Goal: Task Accomplishment & Management: Use online tool/utility

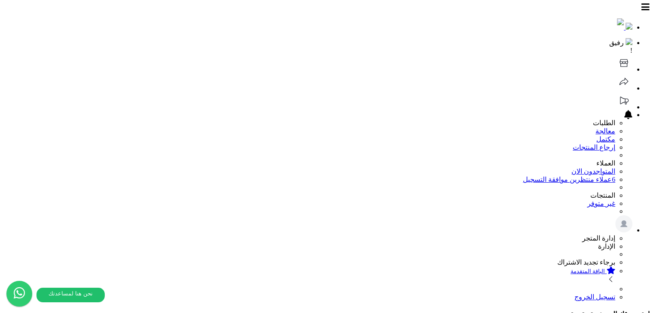
scroll to position [125, 0]
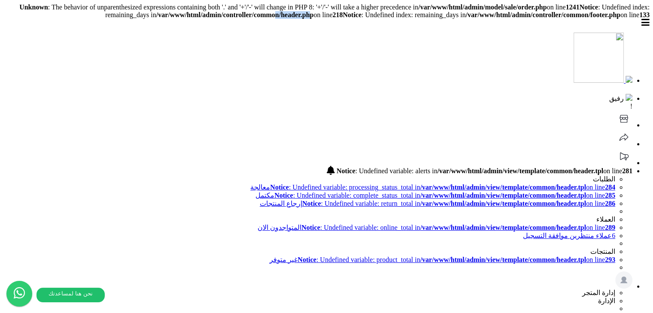
drag, startPoint x: 480, startPoint y: 14, endPoint x: 439, endPoint y: 15, distance: 40.4
click at [314, 15] on b "/var/www/html/admin/controller/common/header.php" at bounding box center [235, 14] width 158 height 7
drag, startPoint x: 482, startPoint y: 14, endPoint x: 381, endPoint y: 16, distance: 100.5
click at [314, 16] on b "/var/www/html/admin/controller/common/header.php" at bounding box center [235, 14] width 158 height 7
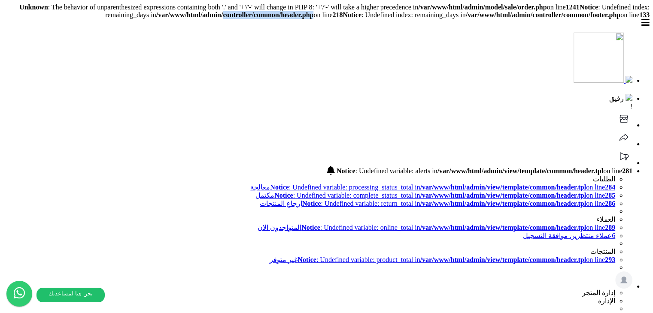
copy b "controller/common/header.php"
click at [522, 18] on b "/var/www/html/admin/controller/common/footer.php" at bounding box center [543, 14] width 155 height 7
click at [518, 18] on b "/var/www/html/admin/controller/common/footer.php" at bounding box center [543, 14] width 155 height 7
click at [528, 18] on b "/var/www/html/admin/controller/common/footer.php" at bounding box center [543, 14] width 155 height 7
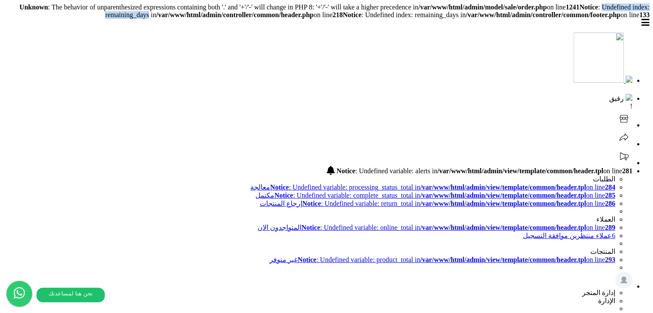
drag, startPoint x: 191, startPoint y: 12, endPoint x: 294, endPoint y: 12, distance: 102.2
copy body "Undefined index: remaining_days"
click at [223, 29] on header "رفيق ! Notice : Undefined variable: alerts in /var/www/html/admin/view/template…" at bounding box center [326, 186] width 646 height 335
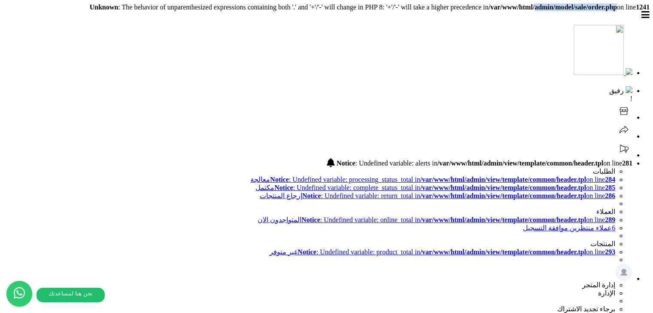
drag, startPoint x: 611, startPoint y: 6, endPoint x: 518, endPoint y: 6, distance: 93.2
click at [518, 6] on b "/var/www/html/admin/model/sale/order.php" at bounding box center [553, 6] width 128 height 7
copy b "admin/model/sale/order.php"
click at [645, 4] on b "1241" at bounding box center [643, 6] width 14 height 7
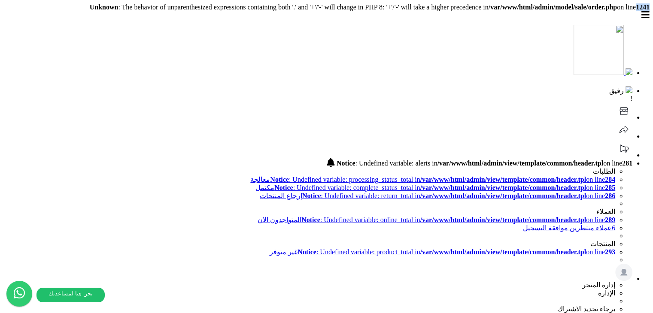
copy b "1241"
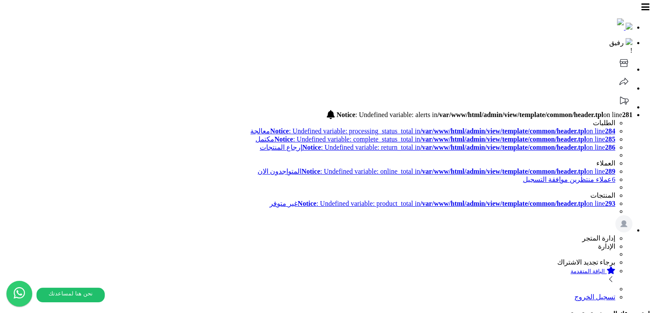
click at [279, 10] on header "رفيق ! Notice : Undefined variable: alerts in /var/www/html/admin/view/template…" at bounding box center [326, 152] width 646 height 298
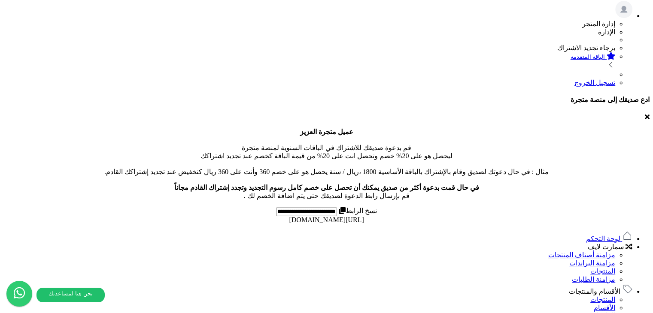
scroll to position [43, 0]
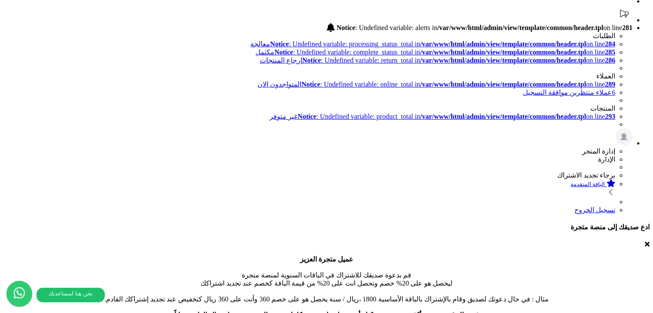
scroll to position [86, 0]
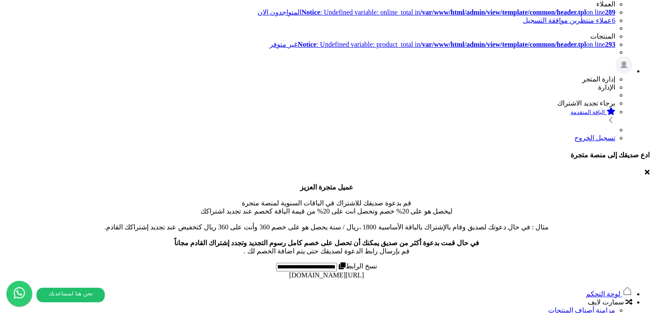
scroll to position [129, 0]
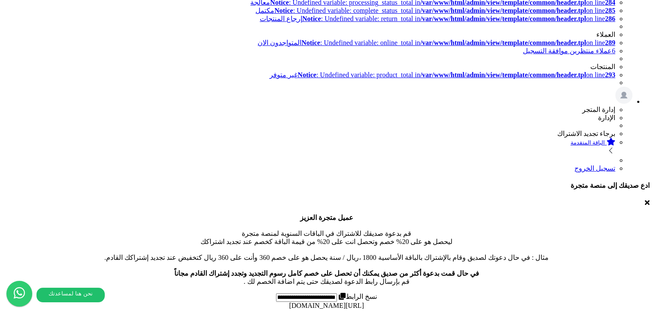
drag, startPoint x: 521, startPoint y: 109, endPoint x: 444, endPoint y: 109, distance: 77.3
copy label "product_column_qbc_id"
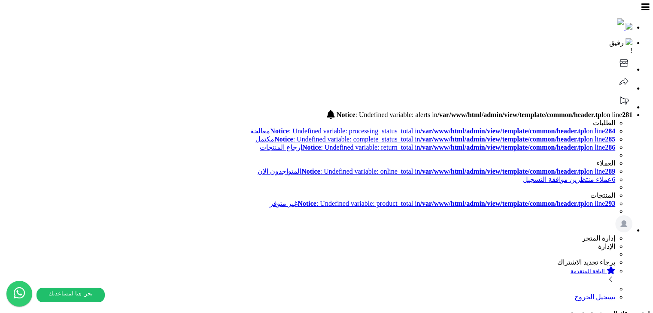
scroll to position [0, 0]
drag, startPoint x: 357, startPoint y: 234, endPoint x: 495, endPoint y: 251, distance: 138.4
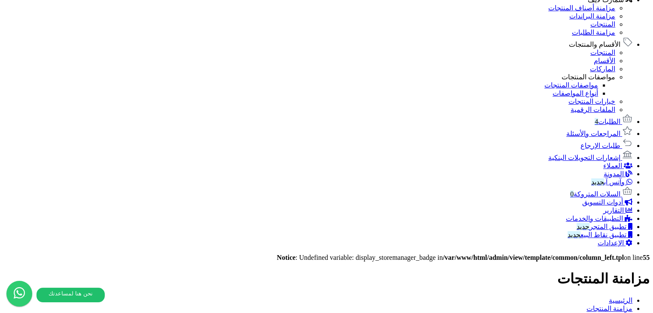
scroll to position [601, 0]
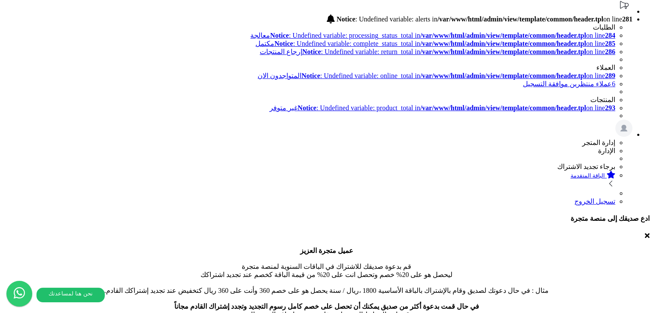
scroll to position [0, 0]
